Goal: Information Seeking & Learning: Learn about a topic

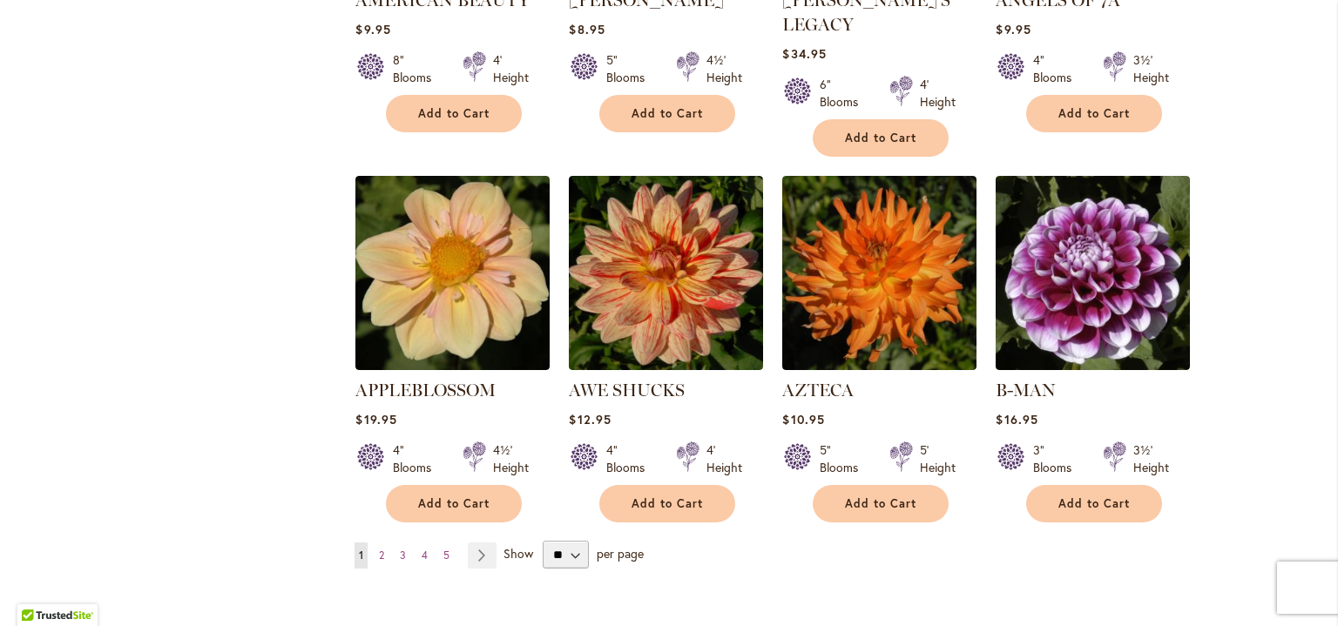
scroll to position [1372, 0]
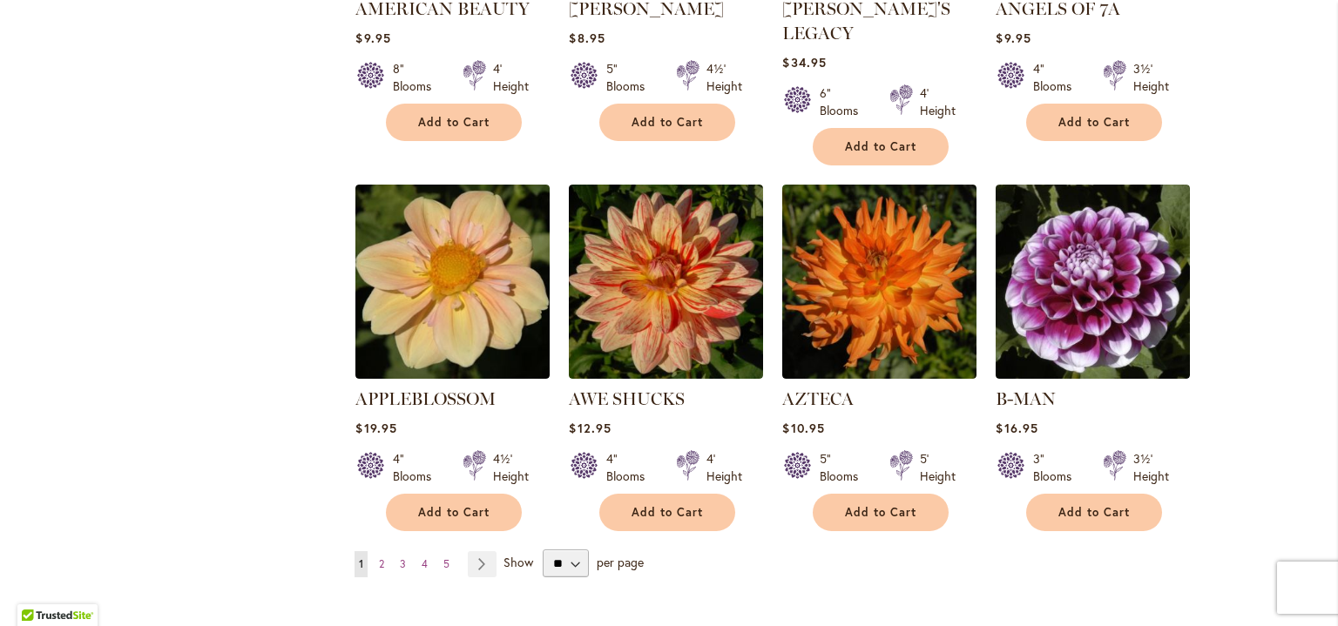
click at [1044, 389] on link "B-MAN" at bounding box center [1026, 399] width 60 height 21
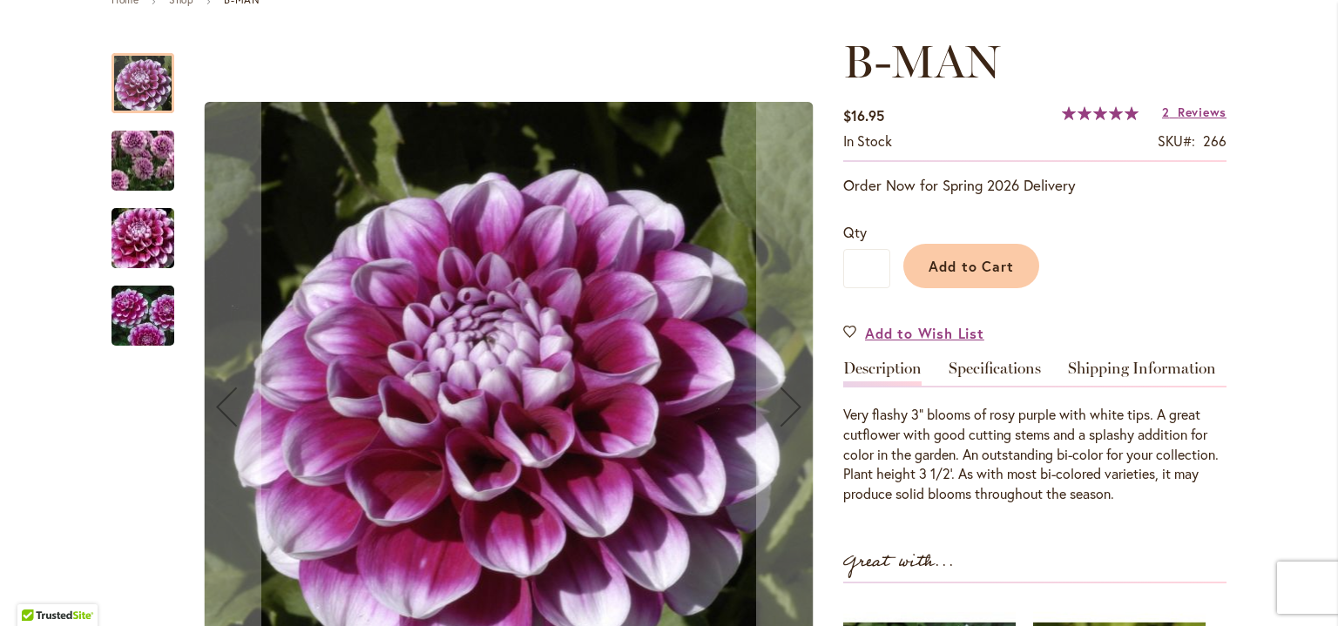
scroll to position [220, 0]
click at [986, 374] on link "Specifications" at bounding box center [995, 373] width 92 height 25
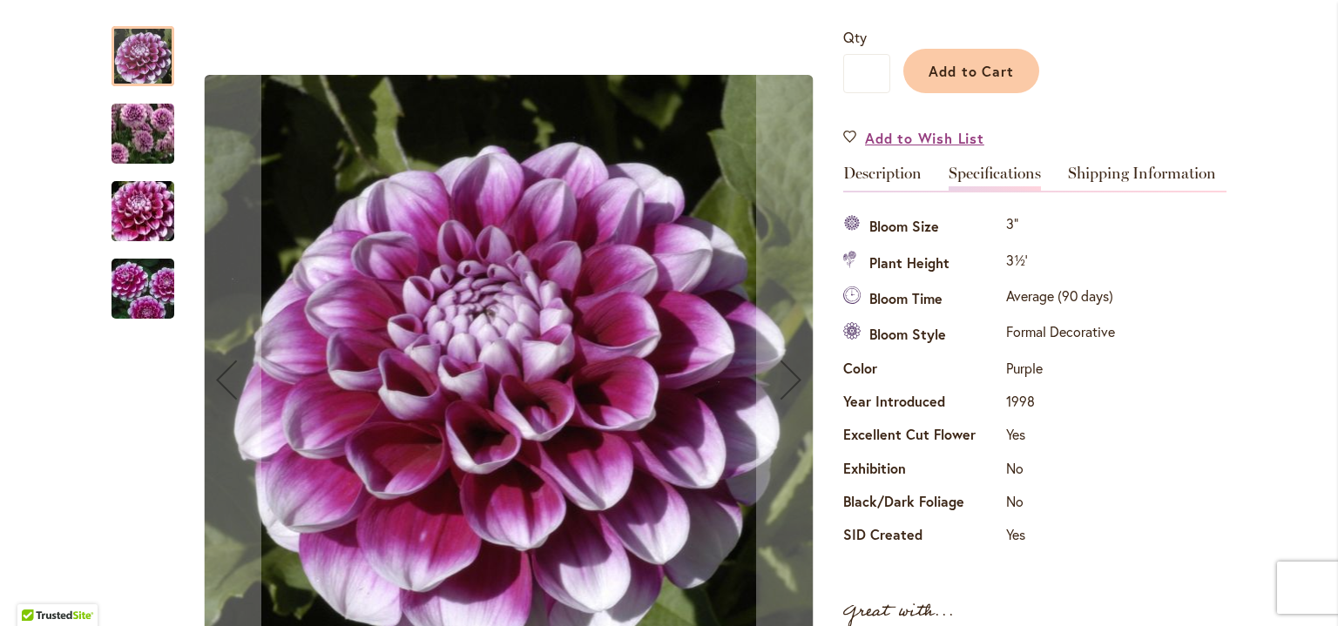
scroll to position [415, 0]
click at [1163, 184] on link "Shipping Information" at bounding box center [1142, 178] width 148 height 25
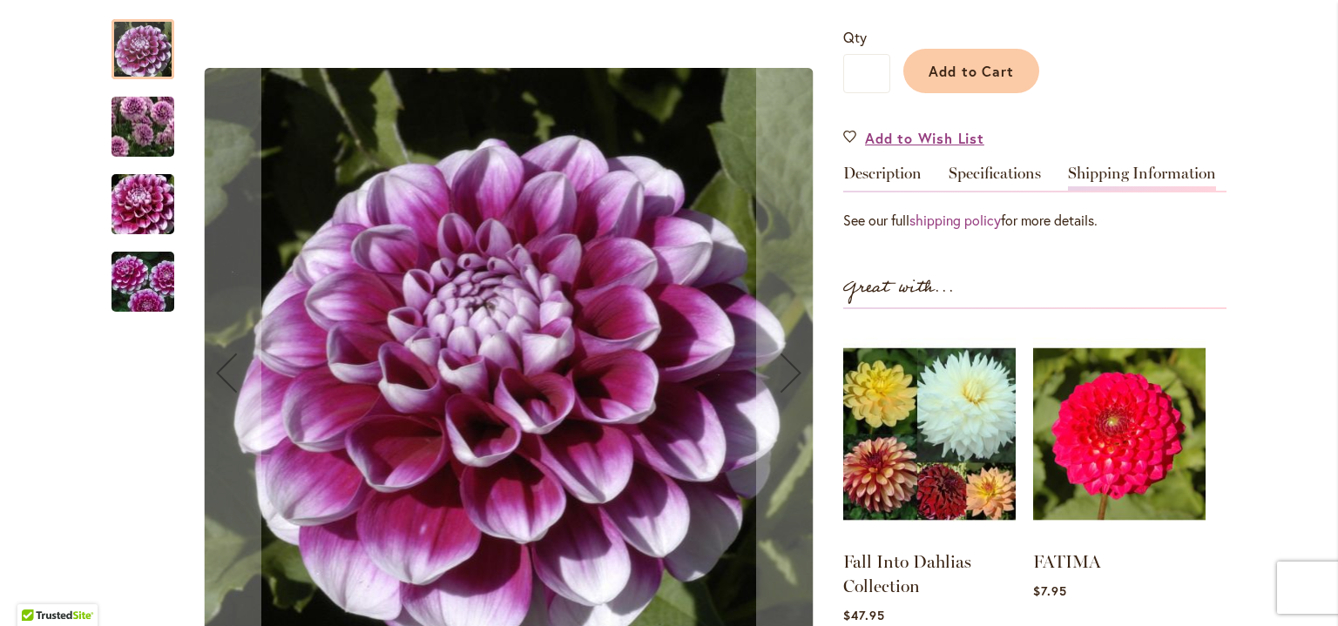
click at [969, 216] on link "shipping policy" at bounding box center [955, 220] width 91 height 18
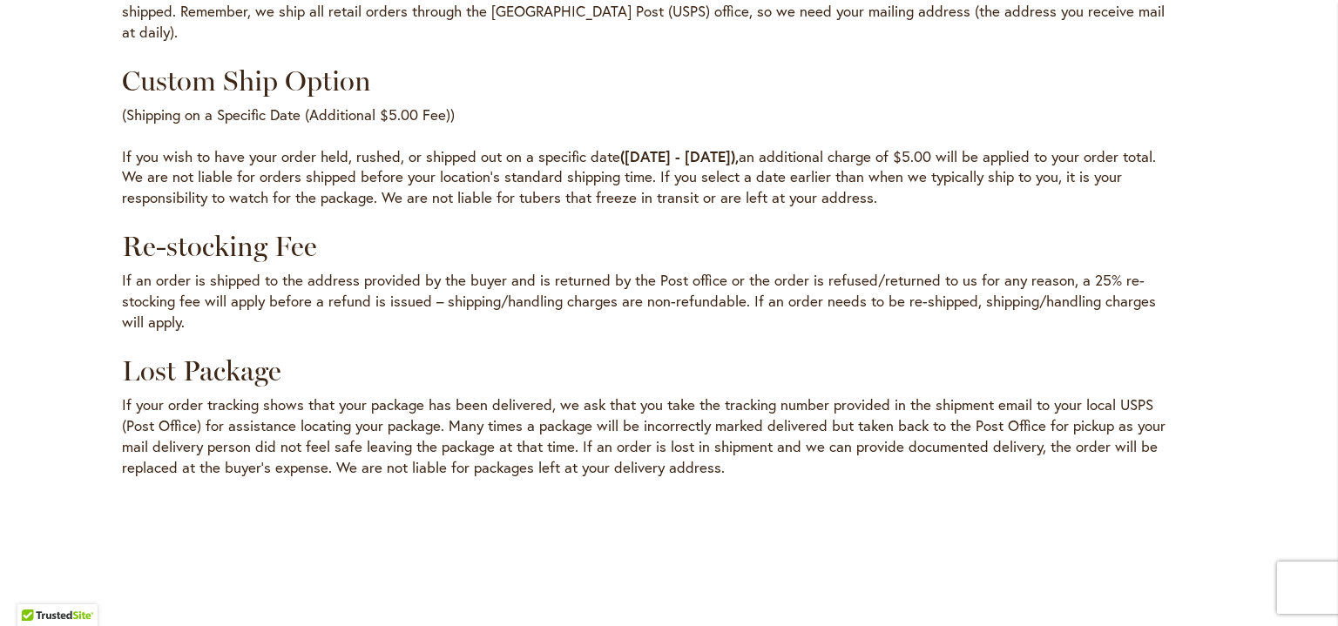
scroll to position [2342, 0]
